Goal: Task Accomplishment & Management: Manage account settings

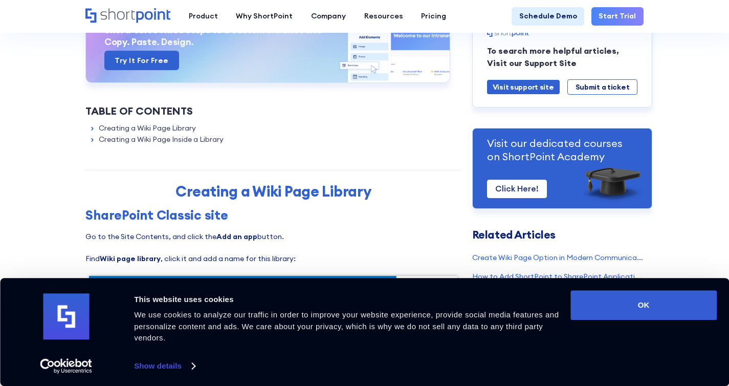
scroll to position [216, 0]
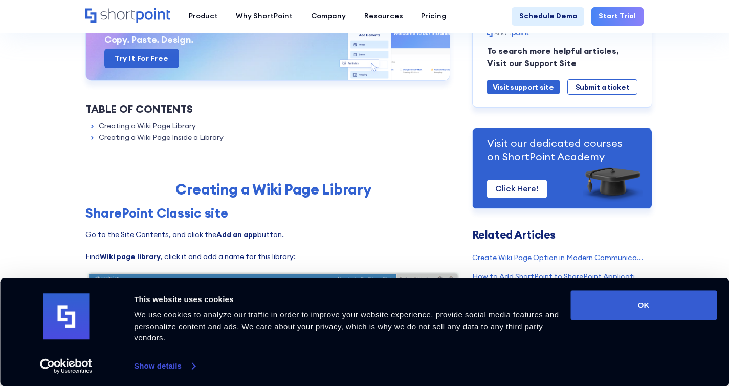
click at [145, 368] on link "Show details" at bounding box center [164, 365] width 60 height 15
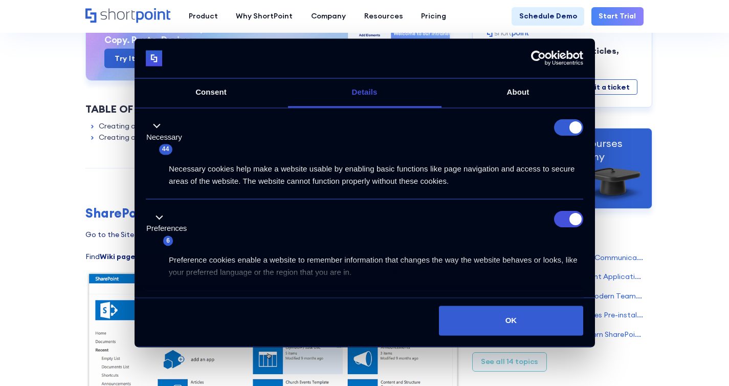
click at [564, 129] on form at bounding box center [568, 128] width 29 height 16
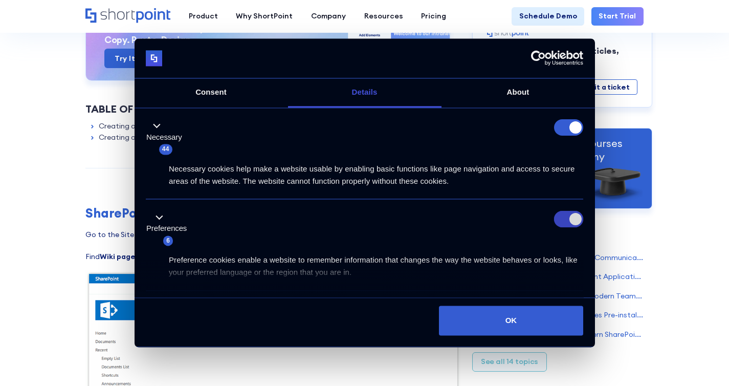
click at [566, 217] on input "Preferences" at bounding box center [568, 219] width 29 height 16
checkbox input "false"
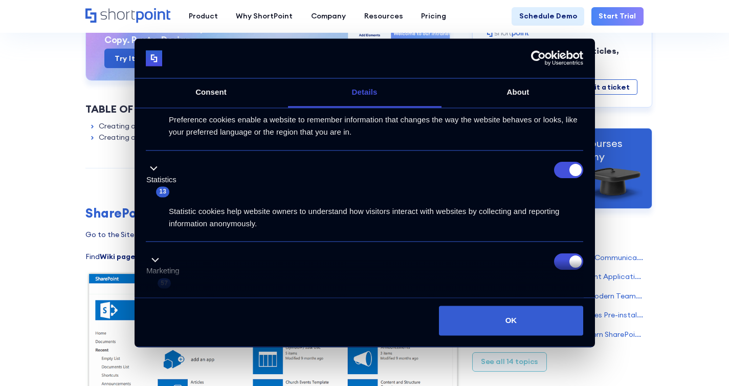
scroll to position [144, 0]
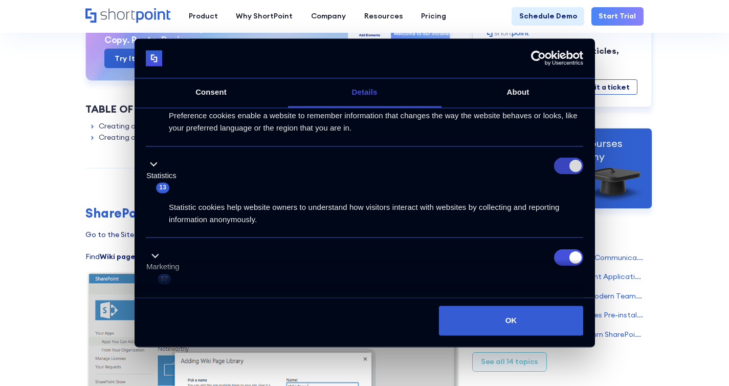
click at [562, 163] on input "Statistics" at bounding box center [568, 166] width 29 height 16
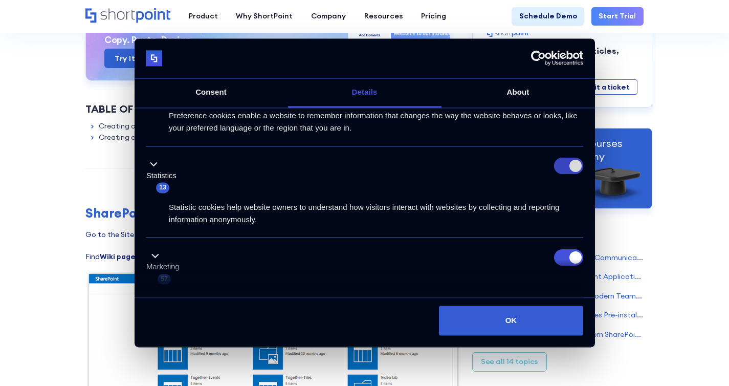
checkbox input "false"
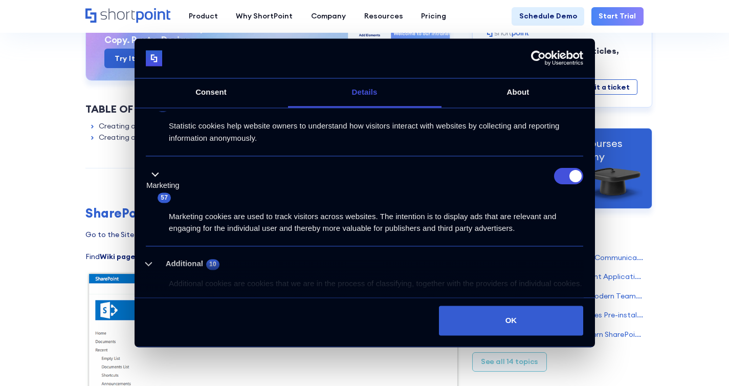
scroll to position [224, 0]
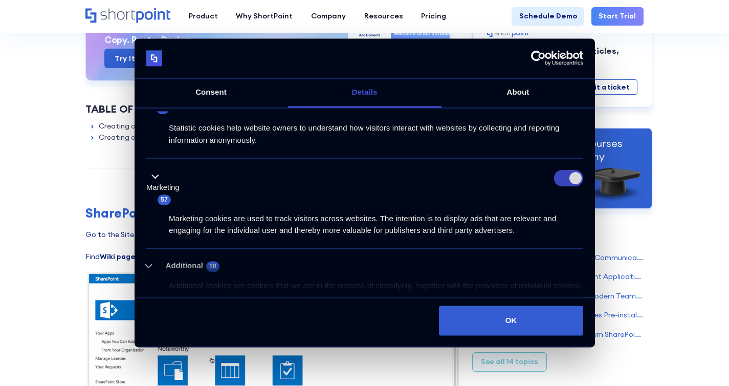
click at [562, 179] on input "Marketing" at bounding box center [568, 178] width 29 height 16
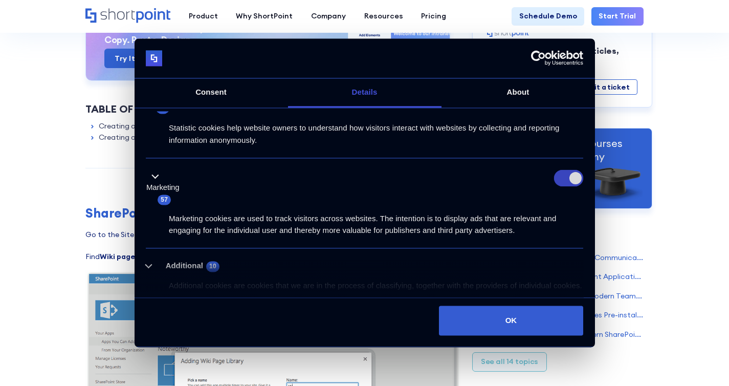
checkbox input "false"
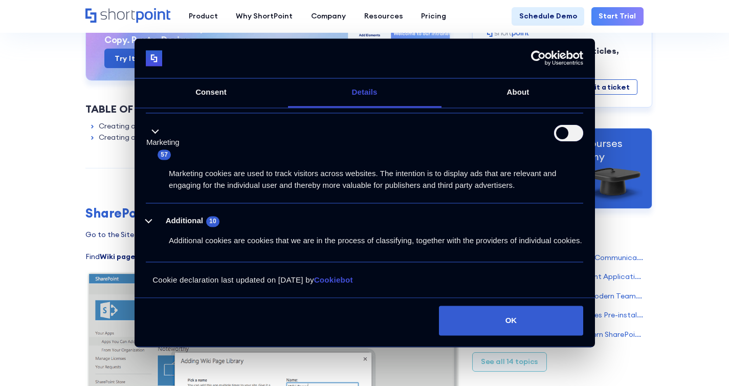
scroll to position [281, 0]
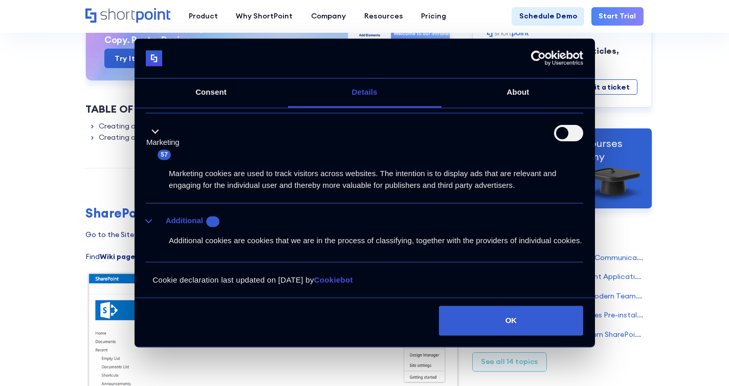
click at [150, 215] on button "Additional 10" at bounding box center [186, 221] width 80 height 13
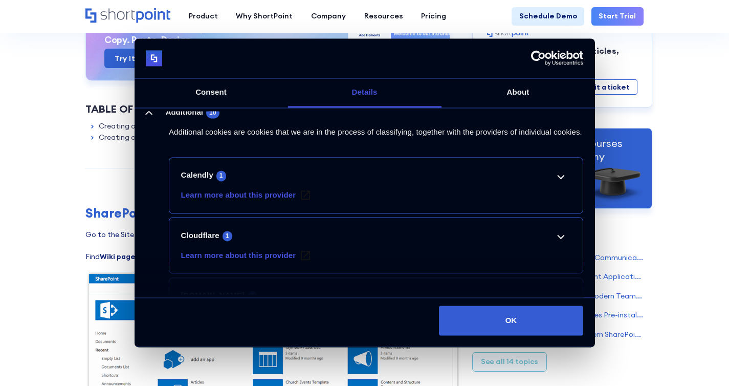
scroll to position [377, 0]
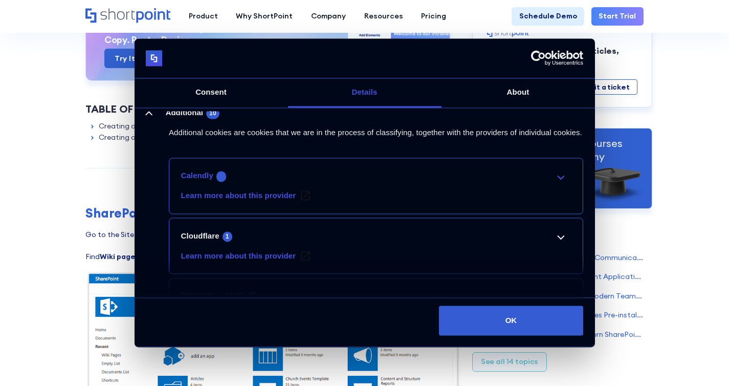
click at [561, 182] on link "Calendly 1" at bounding box center [376, 176] width 390 height 12
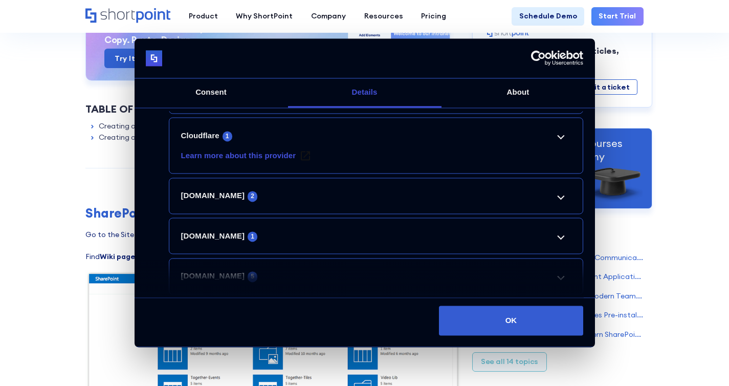
scroll to position [590, 0]
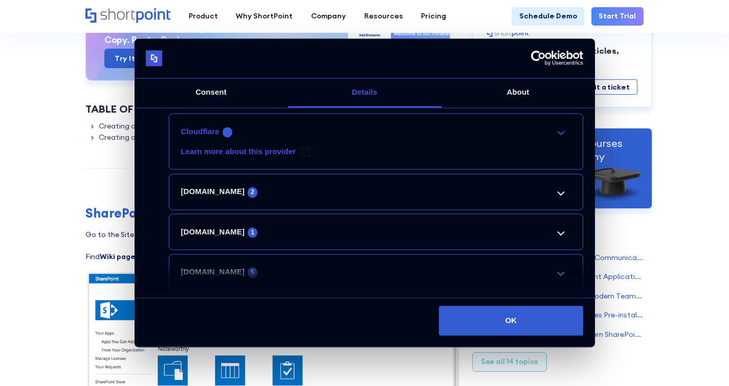
click at [560, 138] on link "Cloudflare 1" at bounding box center [376, 131] width 390 height 12
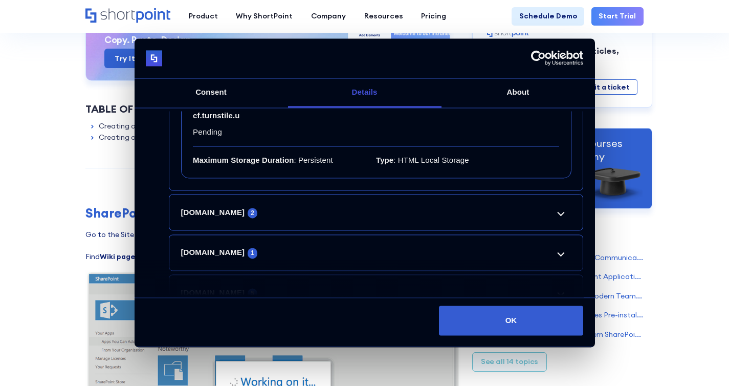
scroll to position [685, 0]
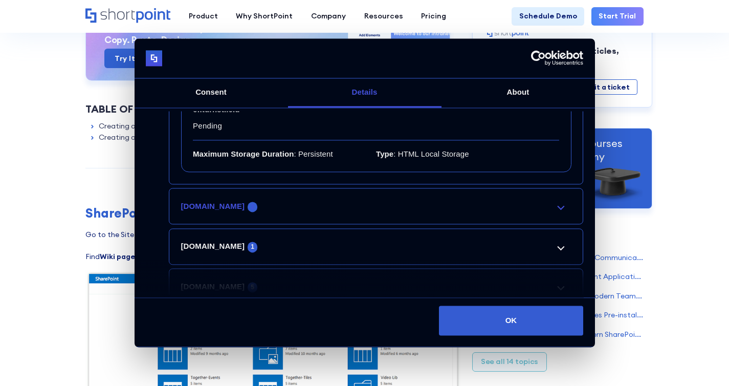
click at [559, 212] on link "[DOMAIN_NAME] 2" at bounding box center [376, 206] width 390 height 12
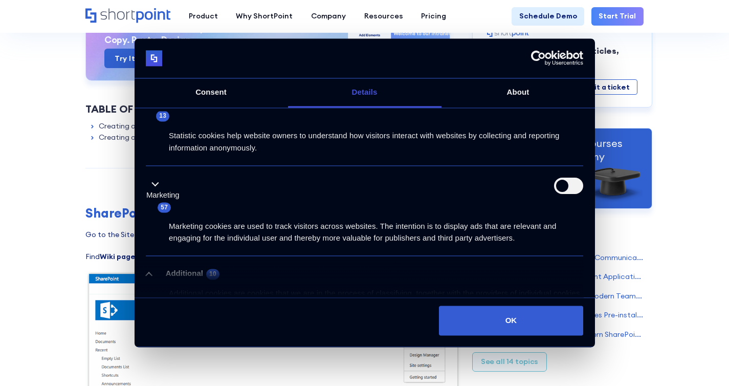
scroll to position [0, 0]
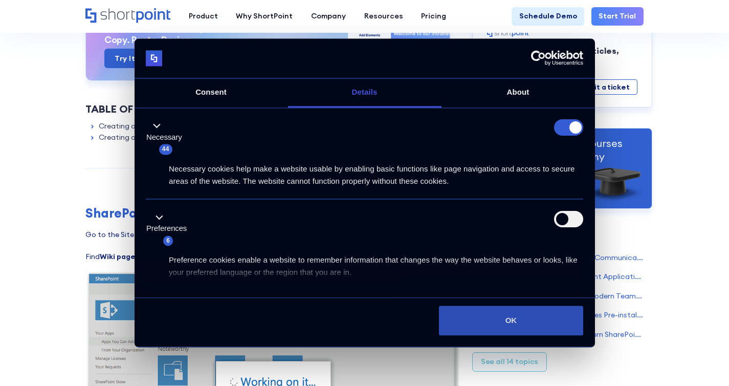
click at [486, 325] on button "OK" at bounding box center [511, 320] width 144 height 30
